Goal: Feedback & Contribution: Submit feedback/report problem

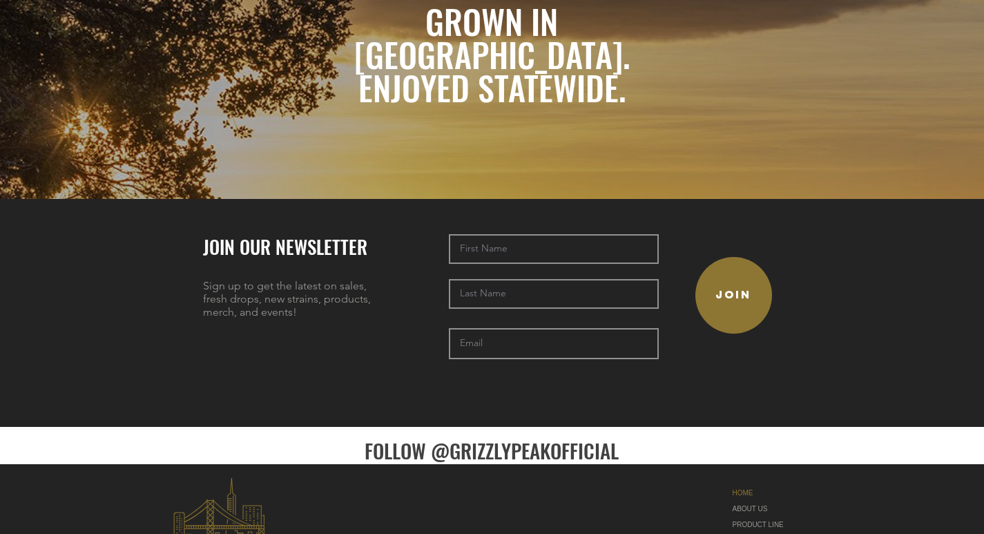
scroll to position [3114, 0]
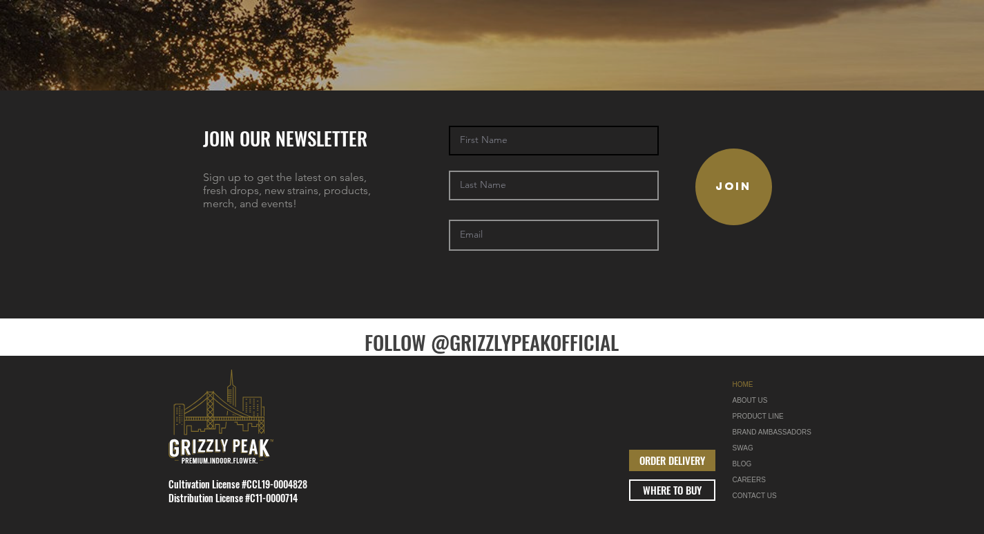
click at [566, 126] on input "text" at bounding box center [554, 141] width 210 height 30
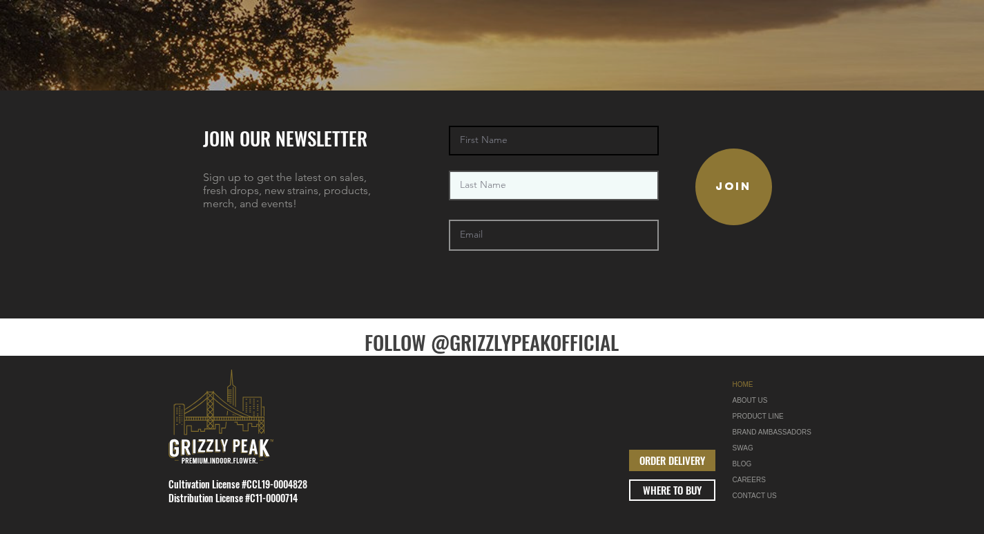
type input "Sanna"
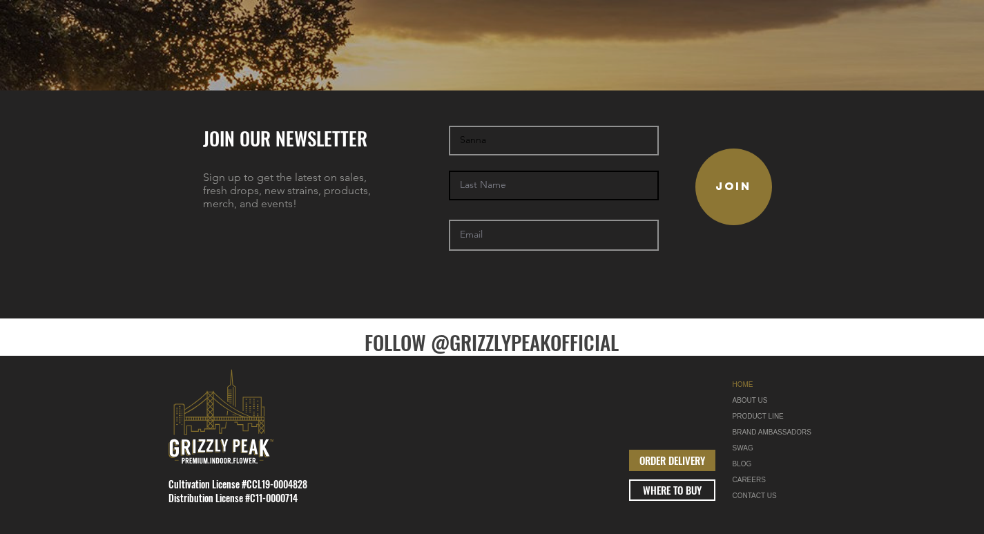
type input "[PERSON_NAME]"
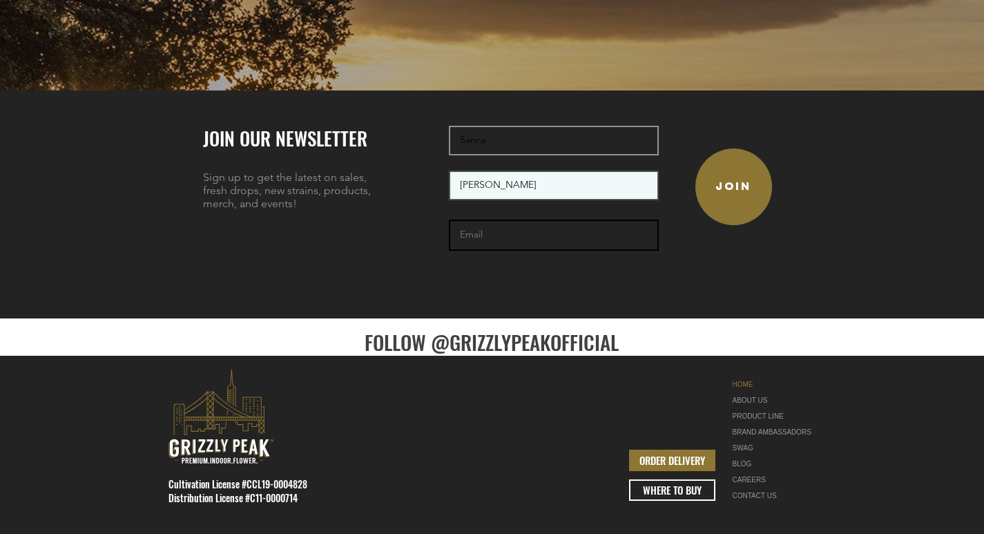
type input "[EMAIL_ADDRESS][DOMAIN_NAME]"
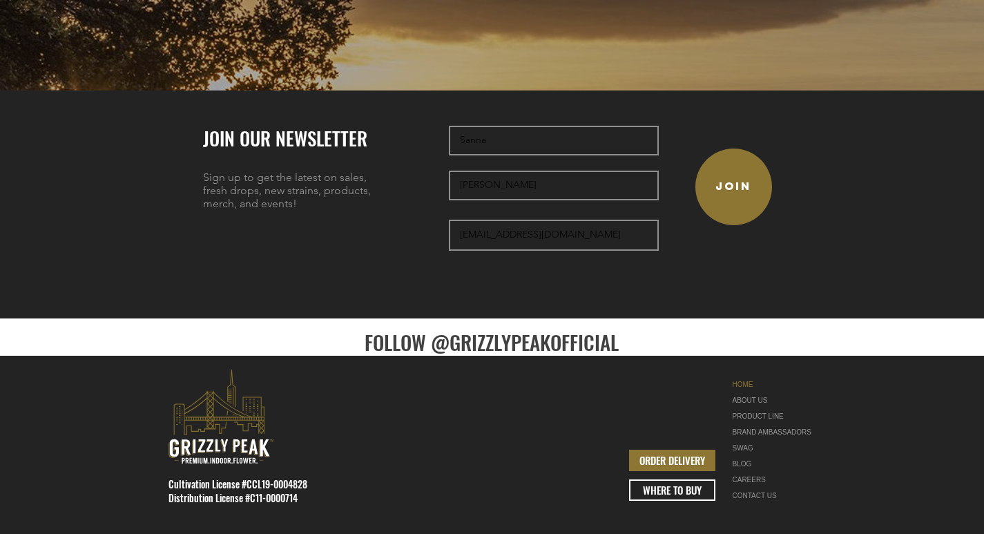
click at [617, 327] on link "FOLLOW @GRIZZLYPEAKOFFICIAL" at bounding box center [492, 342] width 254 height 30
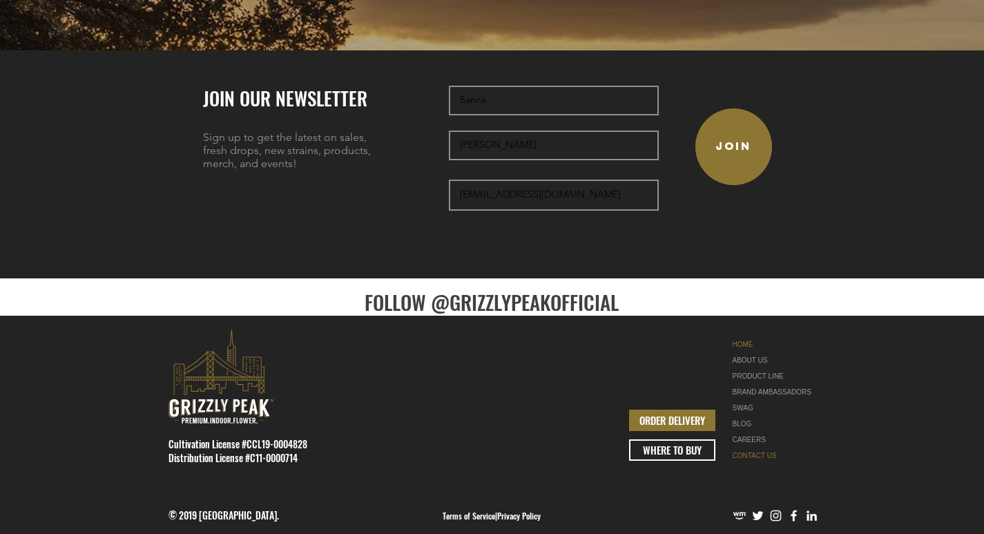
click at [753, 447] on link "CONTACT US" at bounding box center [776, 455] width 87 height 16
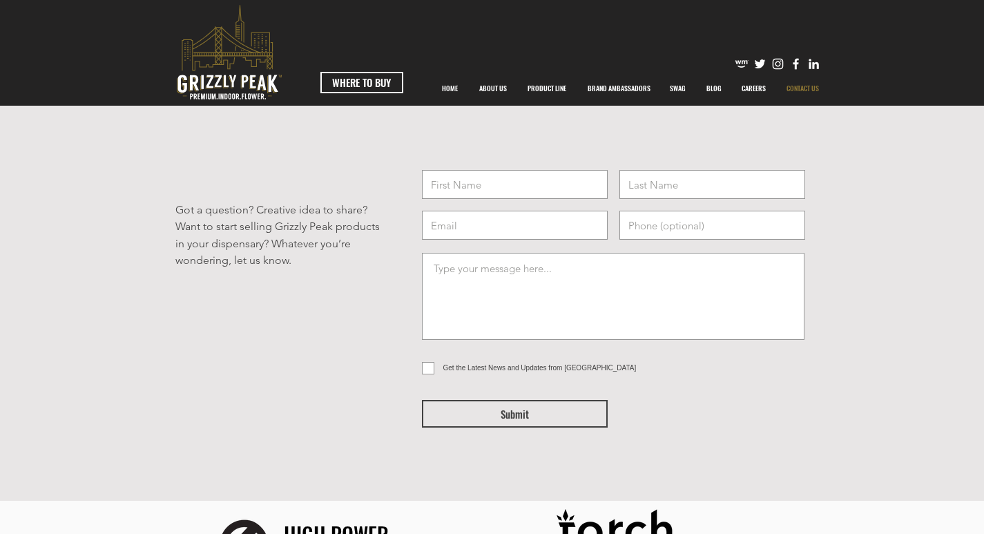
type input "Sanna"
type input "[PERSON_NAME]"
type input "[EMAIL_ADDRESS][DOMAIN_NAME]"
type input "5154271358"
click at [580, 280] on textarea at bounding box center [613, 296] width 383 height 87
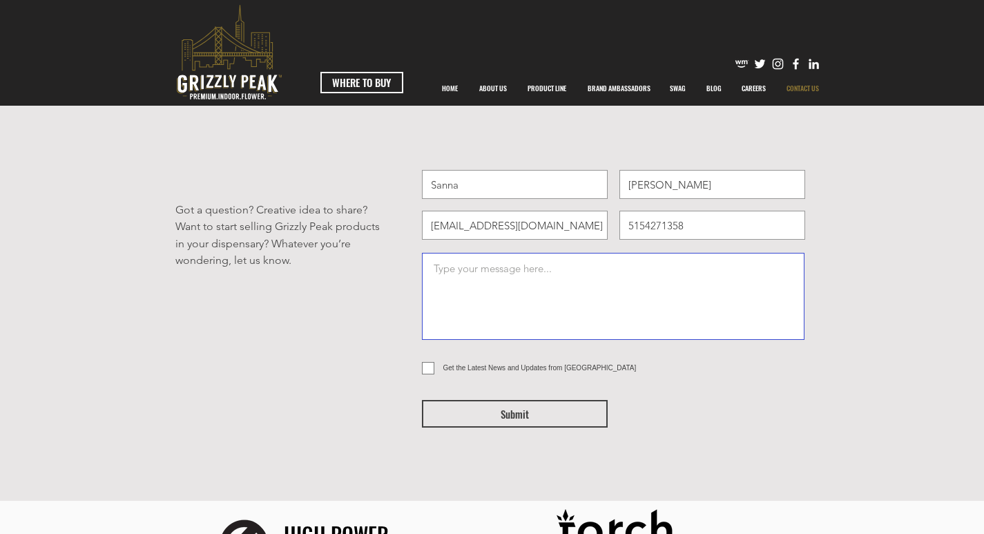
click at [522, 287] on textarea at bounding box center [613, 296] width 383 height 87
paste textarea "Lo, Ip dolorsi Ametcons Adipisc Elitseddo eiu Temporincidi ut laboreet dol magn…"
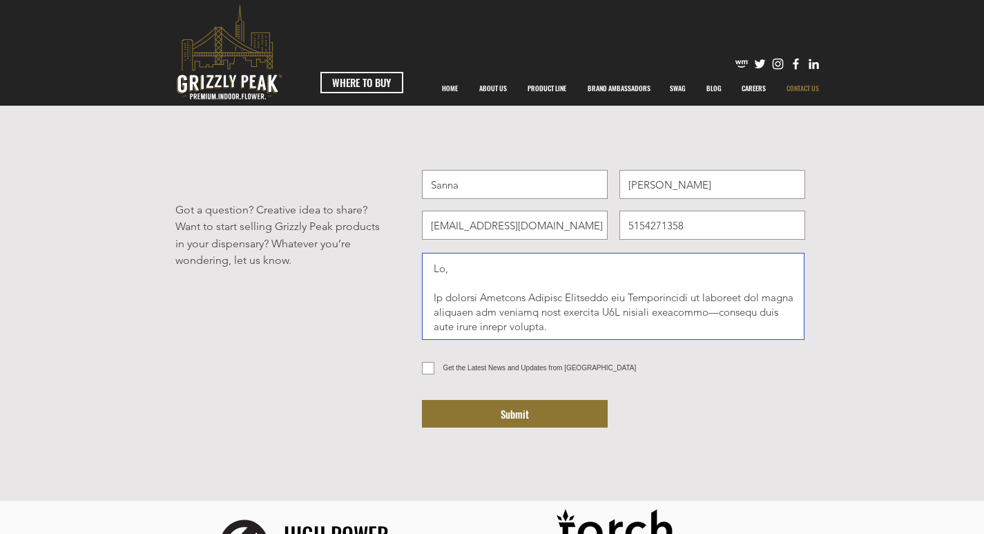
type textarea "Lo, Ip dolorsi Ametcons Adipisc Elitseddo eiu Temporincidi ut laboreet dol magn…"
click at [502, 372] on span "Get the Latest News and Updates from [GEOGRAPHIC_DATA]" at bounding box center [539, 368] width 193 height 8
click at [431, 372] on input "Get the Latest News and Updates from [GEOGRAPHIC_DATA]" at bounding box center [426, 368] width 9 height 9
checkbox input "true"
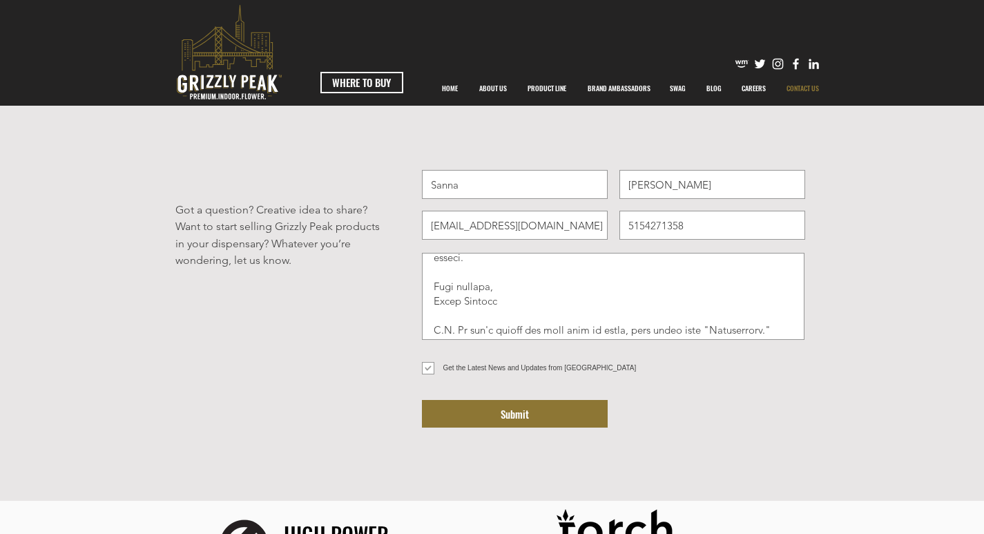
click at [494, 423] on button "Submit" at bounding box center [515, 414] width 186 height 28
